Goal: Task Accomplishment & Management: Manage account settings

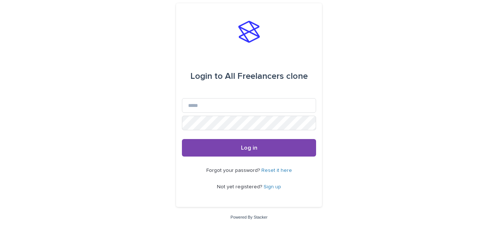
click at [276, 113] on div "Email" at bounding box center [249, 106] width 134 height 17
click at [276, 107] on input "Email" at bounding box center [249, 105] width 134 height 15
type input "**********"
click at [268, 170] on link "Reset it here" at bounding box center [276, 170] width 31 height 5
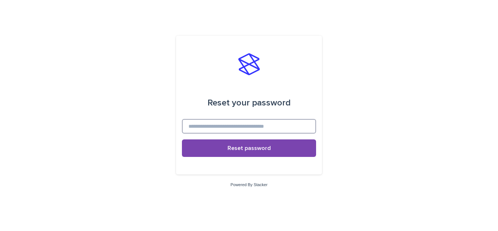
click at [255, 127] on input at bounding box center [249, 126] width 134 height 15
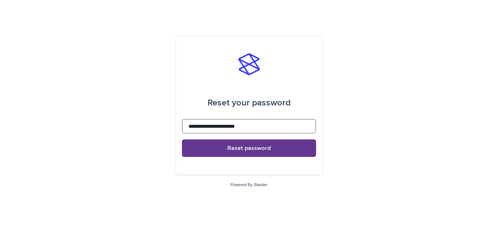
type input "**********"
click at [254, 147] on span "Reset password" at bounding box center [248, 148] width 43 height 6
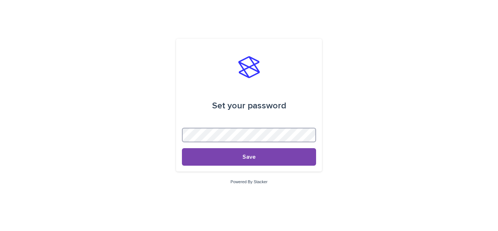
click at [101, 140] on div "Set your password Save Powered By Stacker" at bounding box center [249, 115] width 498 height 231
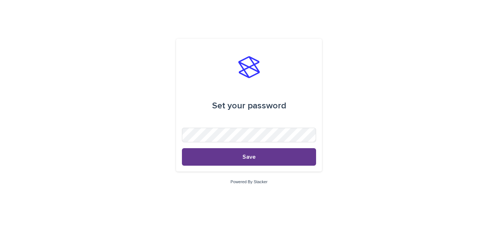
click at [254, 155] on span "Save" at bounding box center [248, 157] width 13 height 6
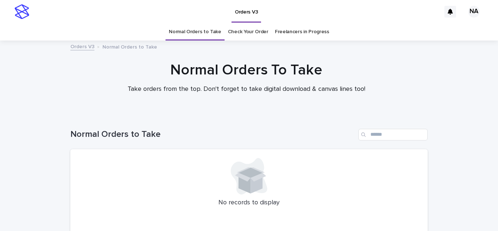
click at [250, 32] on link "Check Your Order" at bounding box center [248, 31] width 40 height 17
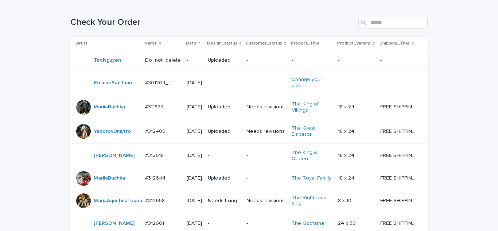
scroll to position [43, 0]
